Goal: Check status: Check status

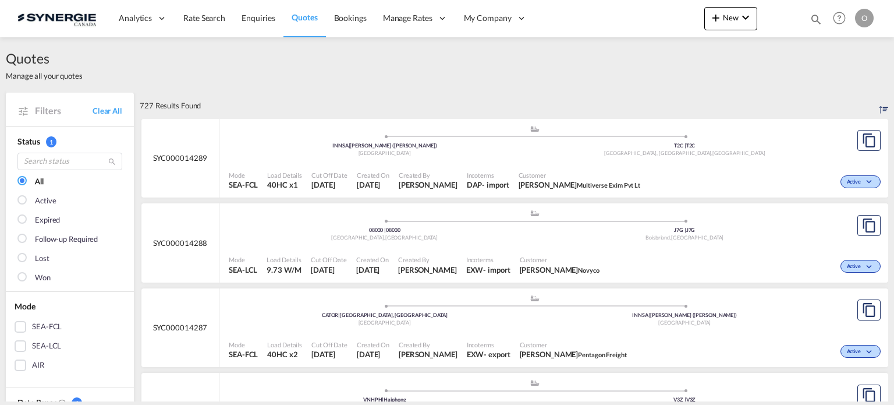
click at [816, 20] on md-icon "icon-magnify" at bounding box center [816, 19] width 13 height 13
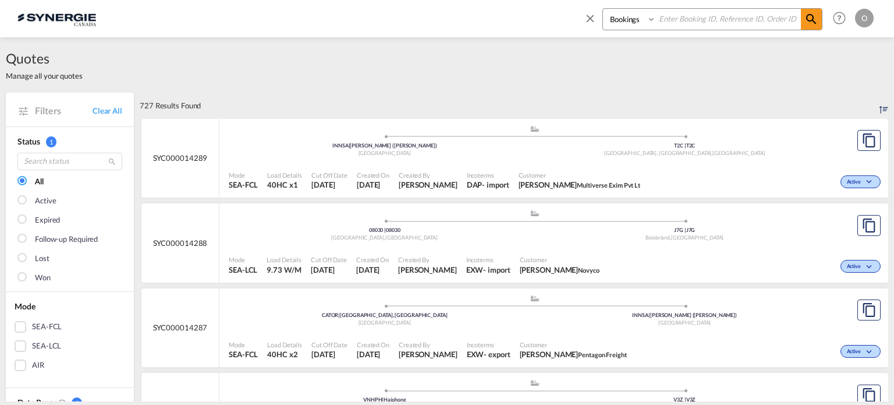
click at [627, 23] on select "Bookings Quotes Enquiries" at bounding box center [630, 19] width 55 height 21
select select "Quotes"
click at [603, 9] on select "Bookings Quotes Enquiries" at bounding box center [630, 19] width 55 height 21
drag, startPoint x: 684, startPoint y: 32, endPoint x: 683, endPoint y: 20, distance: 11.7
click at [683, 20] on input at bounding box center [728, 19] width 145 height 20
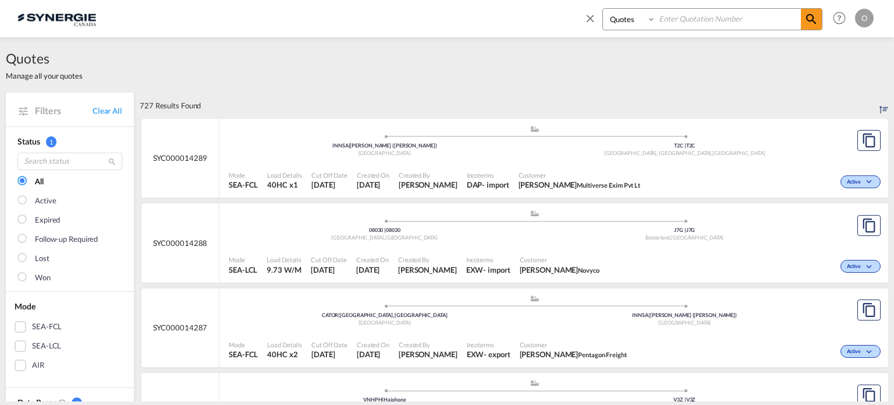
paste input "SYC000013187"
type input "SYC000013187"
click at [806, 20] on md-icon "icon-magnify" at bounding box center [812, 19] width 14 height 14
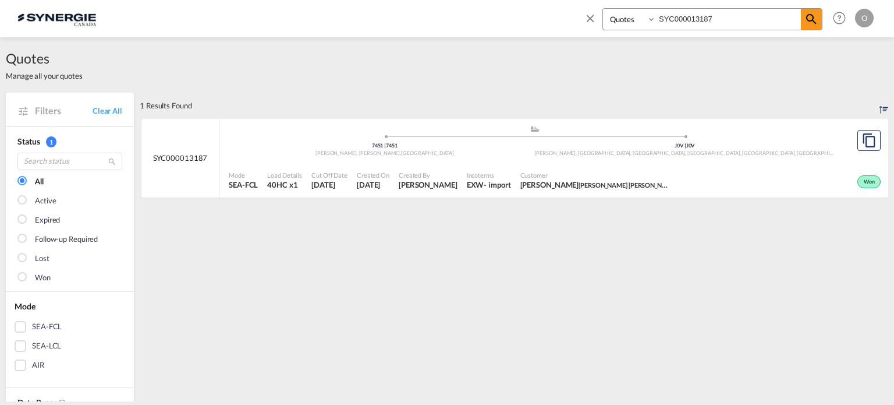
click at [525, 162] on div "Mode SEA-FCL Load Details 40HC x1 Cut Off Date [DATE] Created On [DATE] Created…" at bounding box center [554, 180] width 669 height 36
